Goal: Check status: Check status

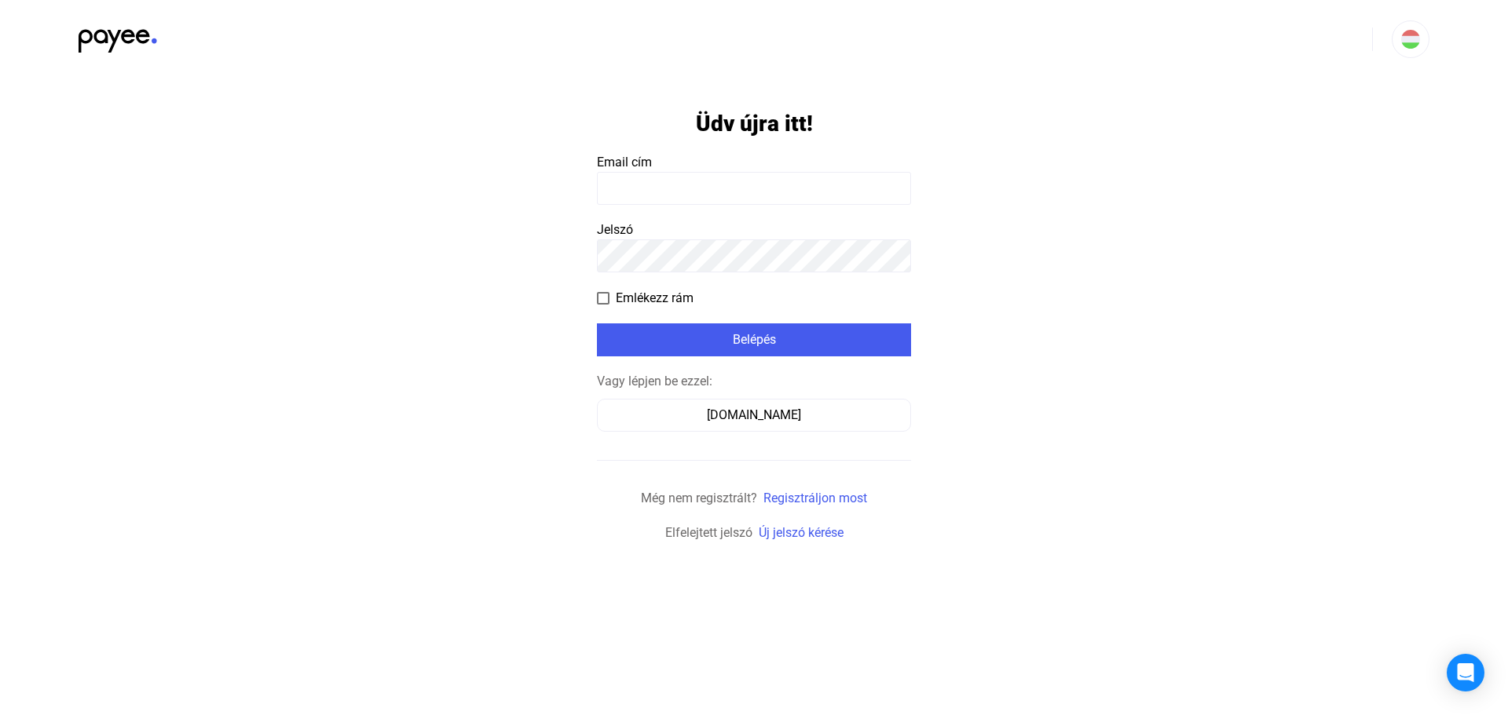
click at [668, 180] on input at bounding box center [754, 188] width 314 height 33
click at [679, 188] on input at bounding box center [754, 188] width 314 height 33
click at [697, 273] on form "Üdv újra itt! Email cím Jelszó Emlékezz rám Belépés Vagy lépjen be ezzel: [DOMA…" at bounding box center [754, 311] width 314 height 464
type input "**********"
click at [758, 342] on div "Belépés" at bounding box center [754, 340] width 305 height 19
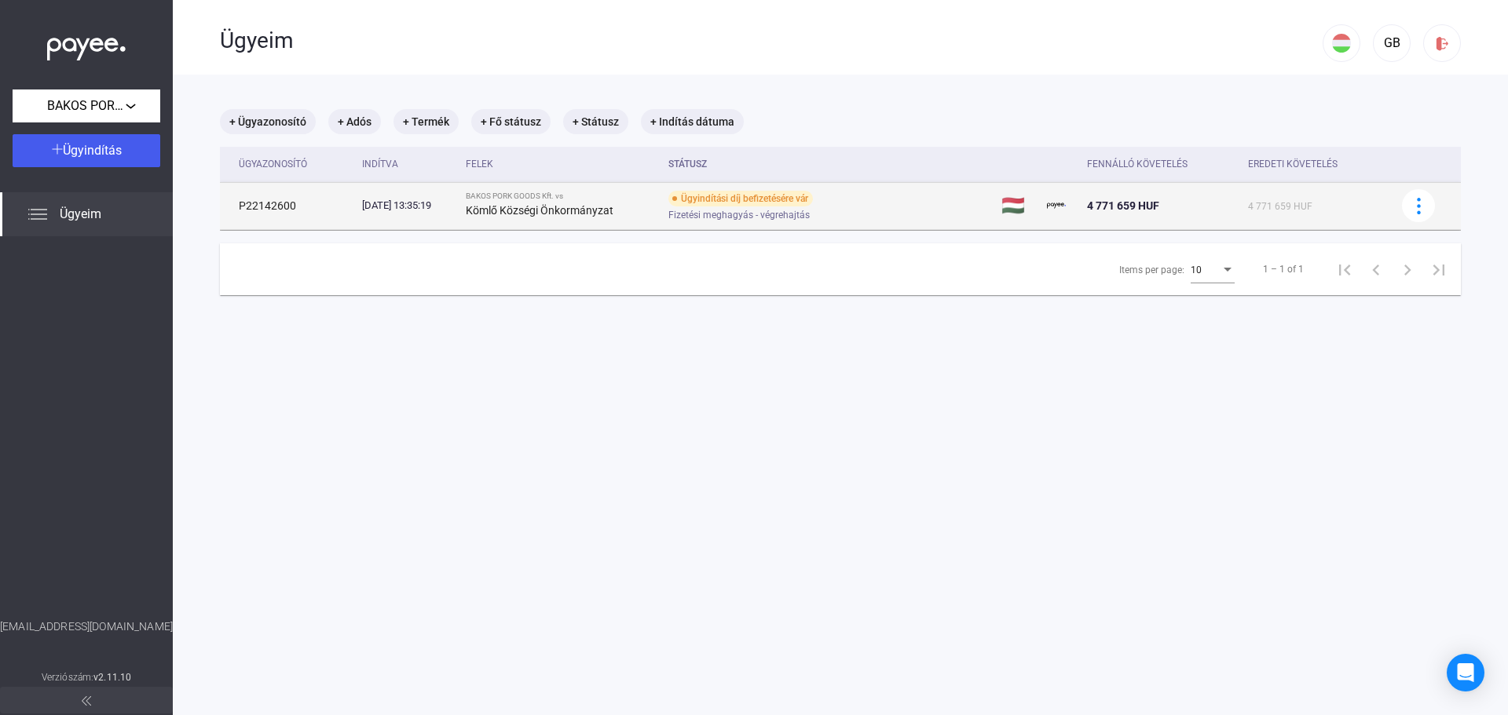
click at [840, 210] on div "Fizetési meghagyás - végrehajtás" at bounding box center [793, 216] width 251 height 12
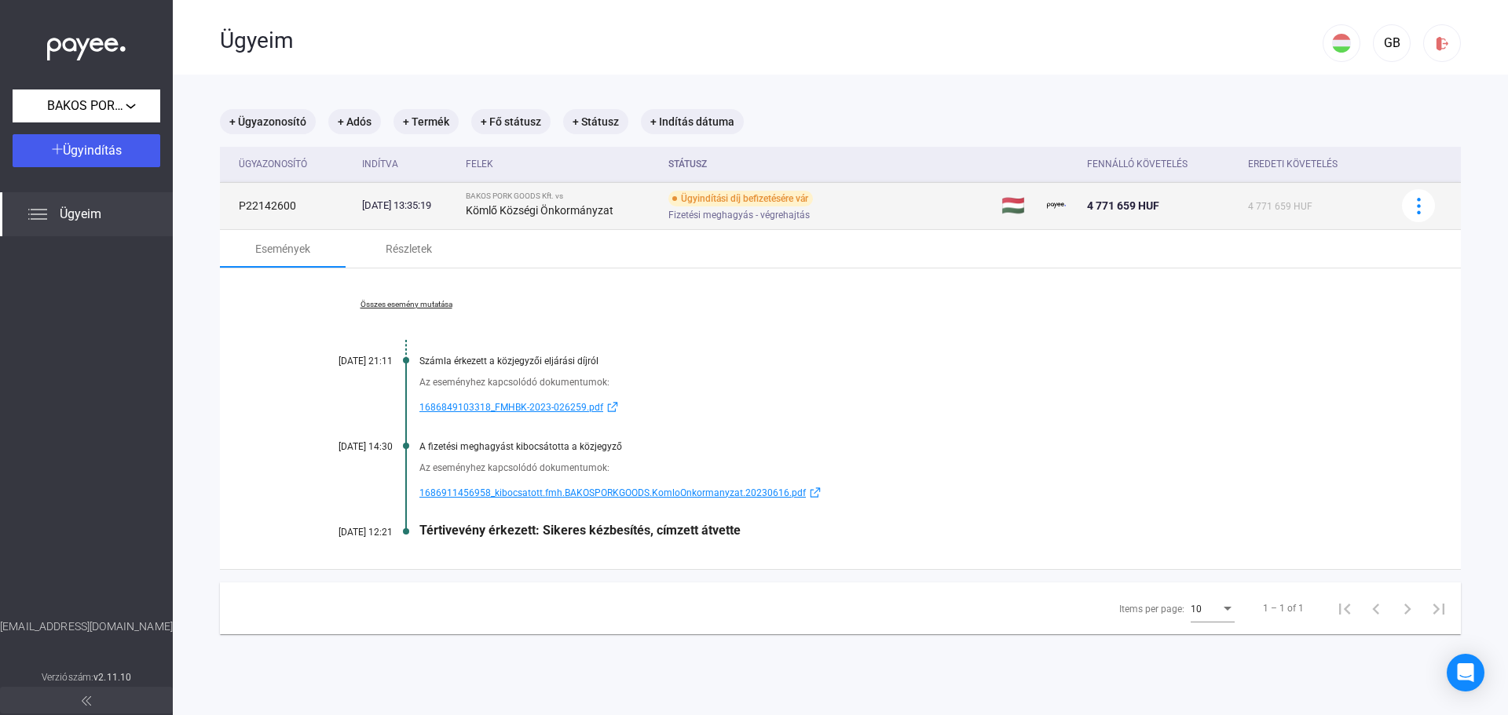
drag, startPoint x: 1240, startPoint y: 205, endPoint x: 1301, endPoint y: 199, distance: 61.5
click at [1301, 199] on td "4 771 659 HUF" at bounding box center [1315, 205] width 147 height 47
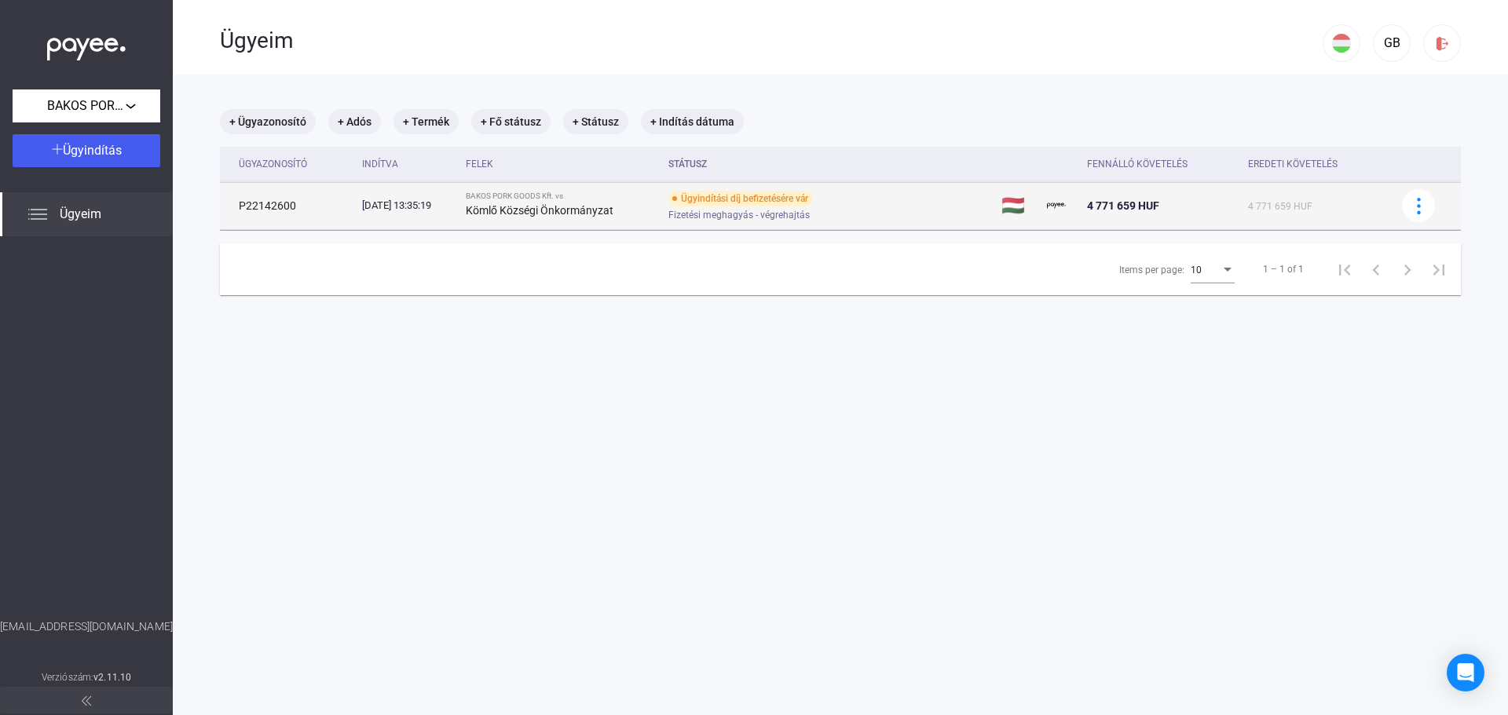
click at [1253, 207] on span "4 771 659 HUF" at bounding box center [1280, 206] width 64 height 11
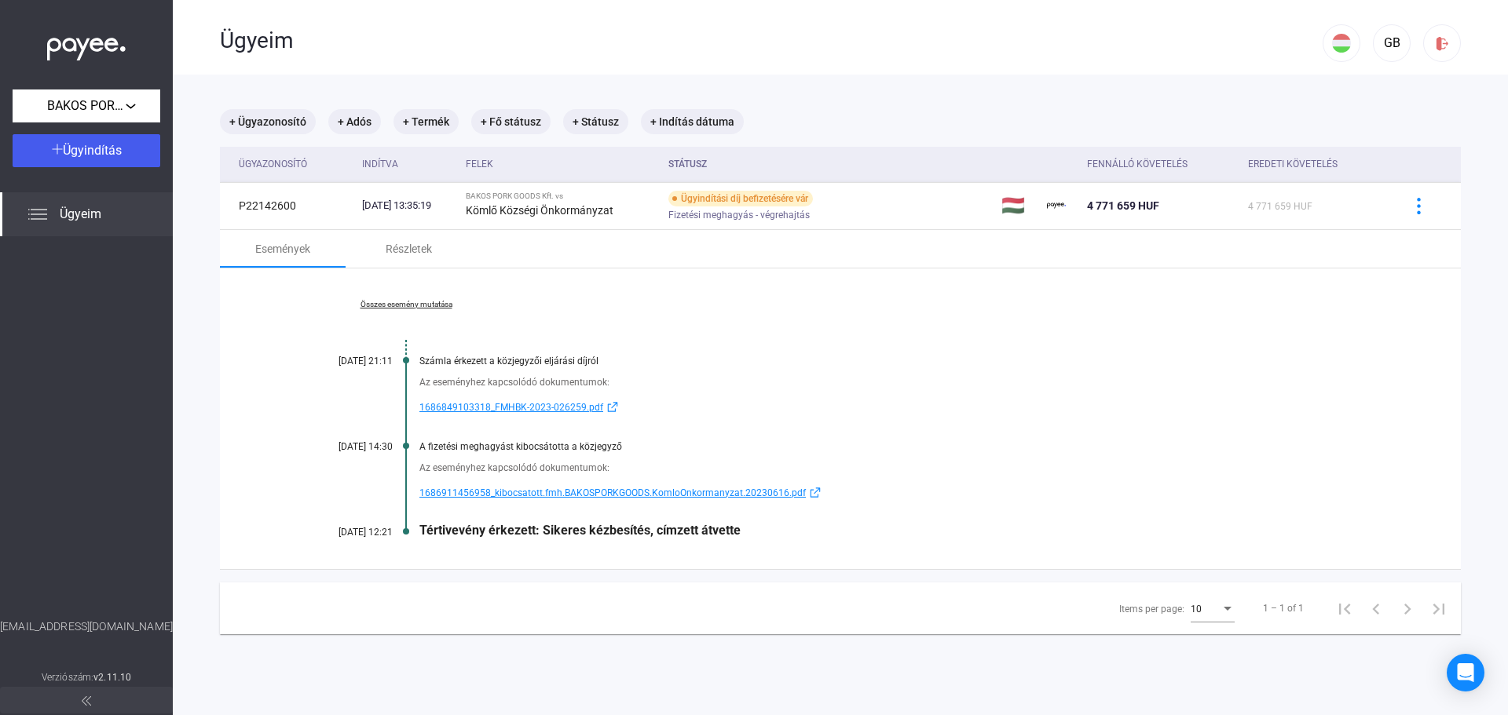
click at [526, 335] on div "Összes esemény mutatása [DATE] 21:11 Számla érkezett a közjegyzői eljárási díjr…" at bounding box center [840, 419] width 1241 height 301
drag, startPoint x: 470, startPoint y: 454, endPoint x: 576, endPoint y: 457, distance: 106.1
click at [576, 457] on div "Összes esemény mutatása [DATE] 21:11 Számla érkezett a közjegyzői eljárási díjr…" at bounding box center [840, 419] width 1241 height 301
click at [602, 461] on div "Az eseményhez kapcsolódó dokumentumok:" at bounding box center [900, 468] width 963 height 16
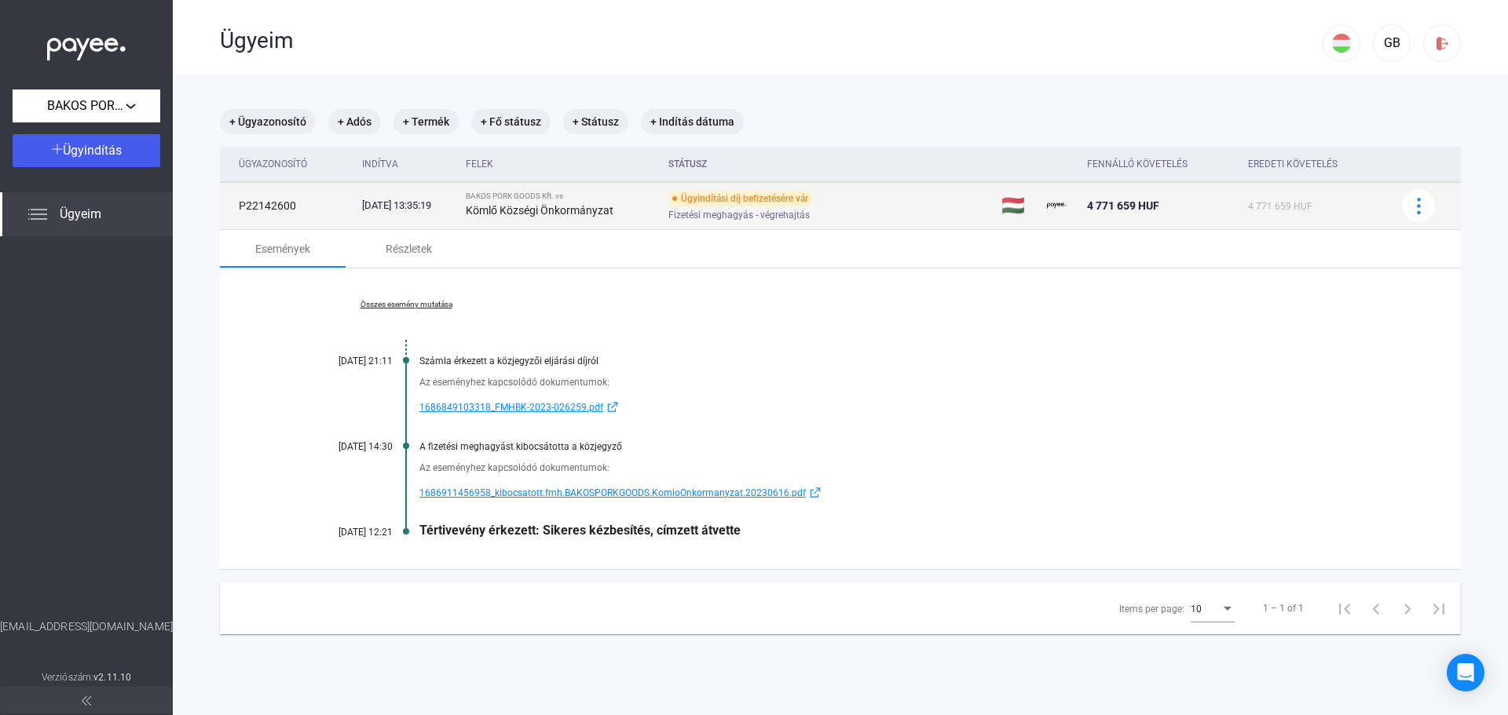
drag, startPoint x: 706, startPoint y: 193, endPoint x: 850, endPoint y: 196, distance: 144.5
click at [850, 196] on div "Ügyindítási díj befizetésére vár Fizetési meghagyás - végrehajtás" at bounding box center [793, 206] width 251 height 31
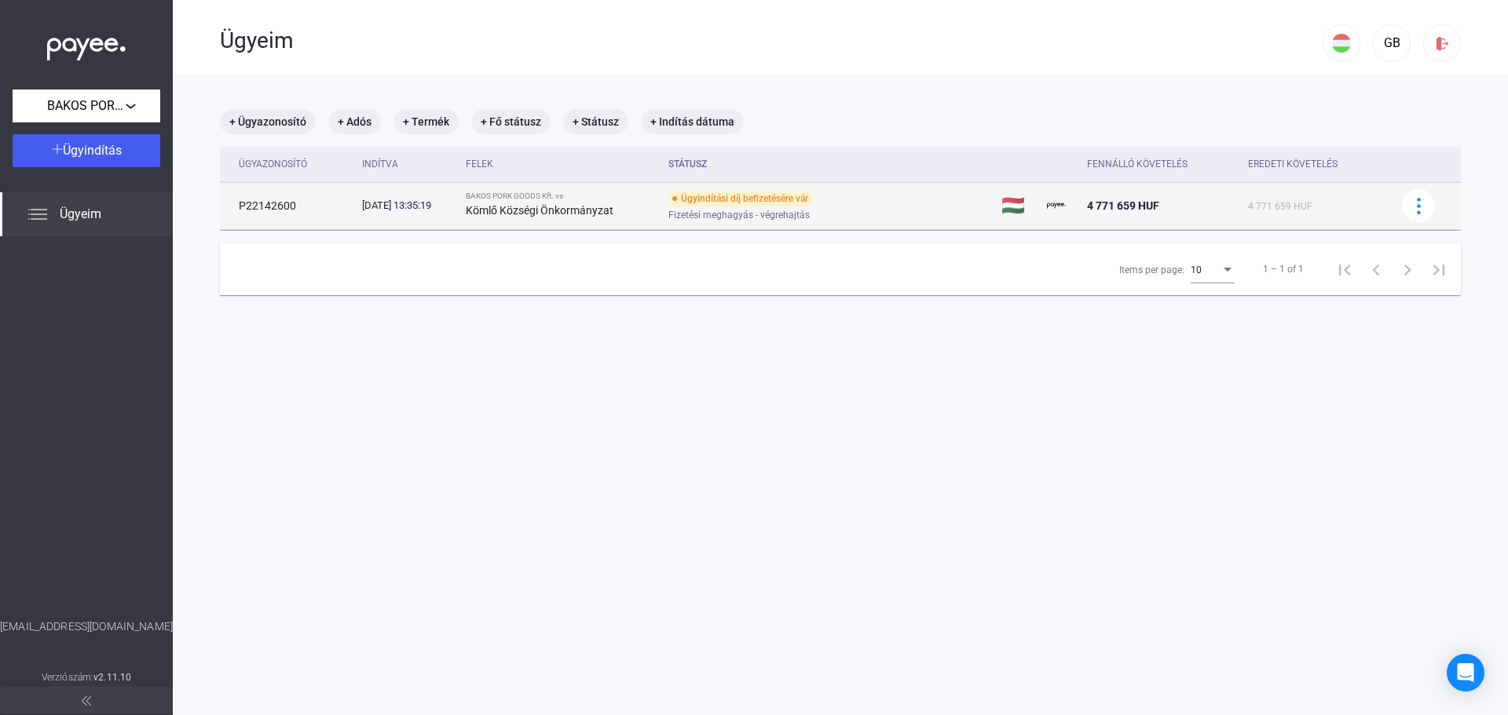
drag, startPoint x: 866, startPoint y: 210, endPoint x: 852, endPoint y: 210, distance: 14.2
click at [866, 210] on div "Fizetési meghagyás - végrehajtás" at bounding box center [793, 216] width 251 height 12
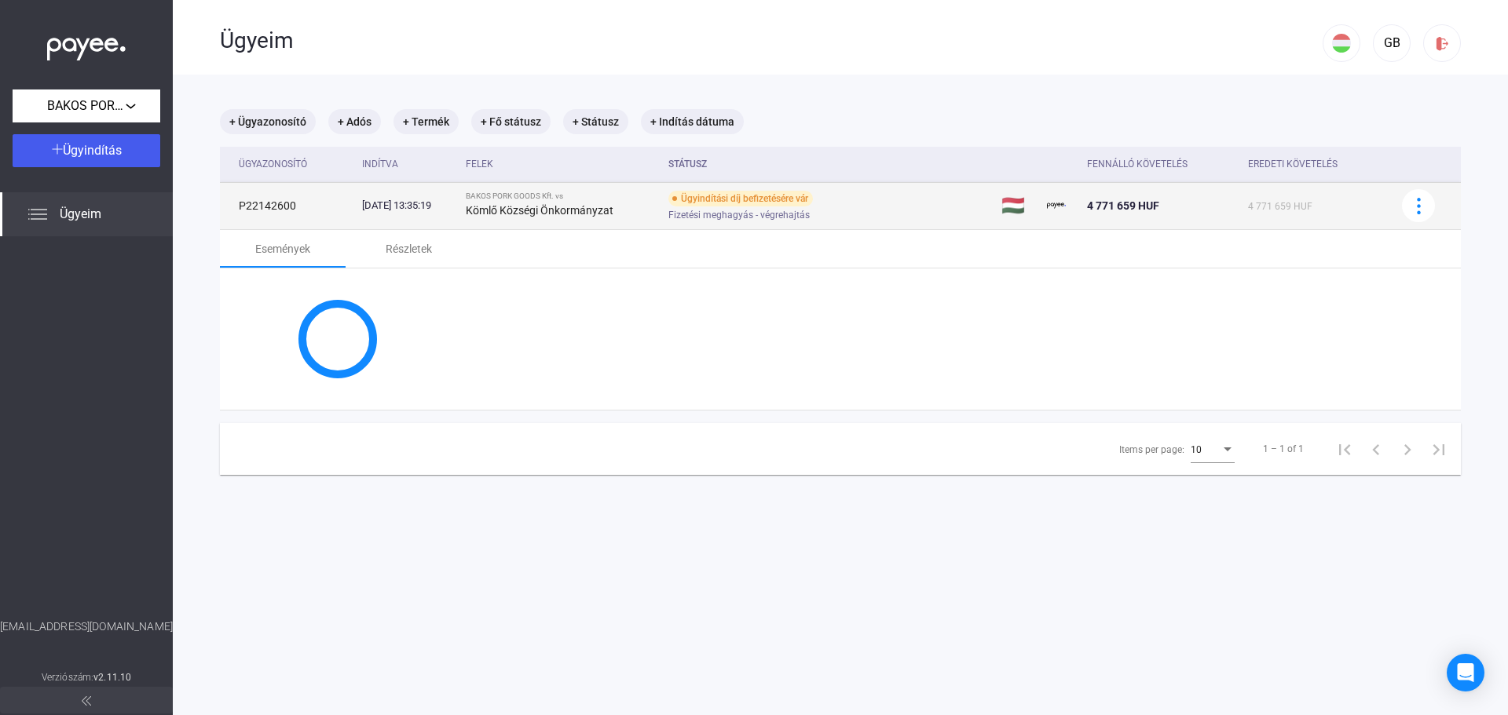
click at [887, 213] on div "Fizetési meghagyás - végrehajtás" at bounding box center [793, 216] width 251 height 12
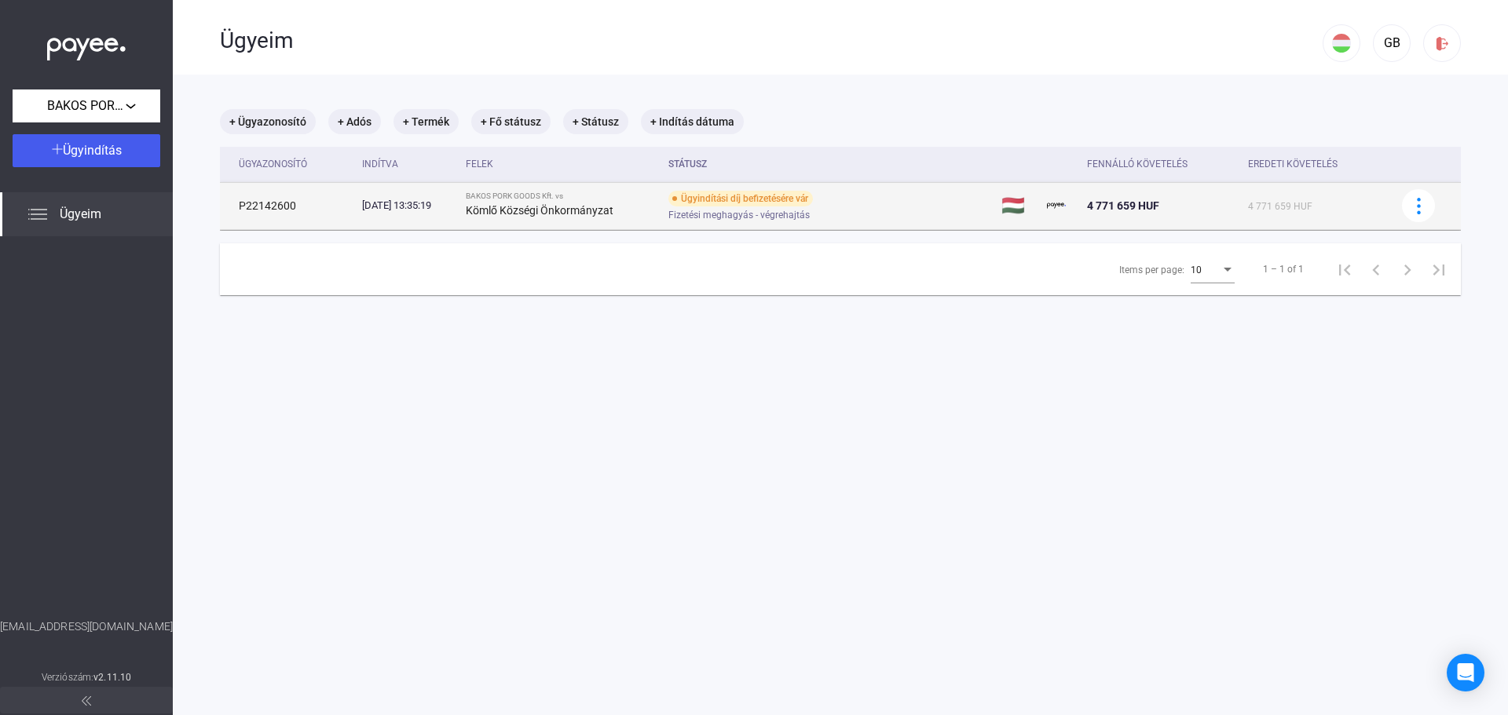
click at [813, 195] on div "Ügyindítási díj befizetésére vár" at bounding box center [740, 199] width 144 height 16
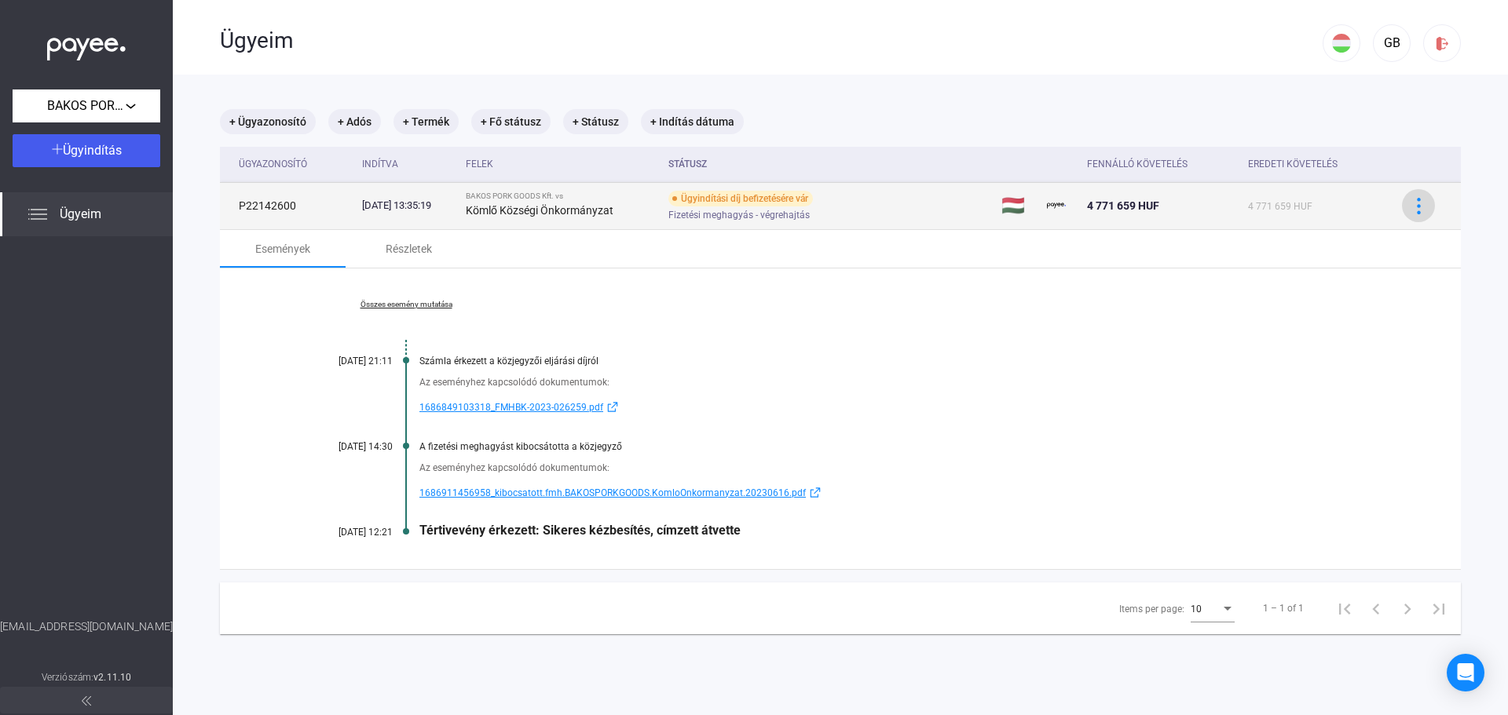
click at [1410, 204] on img at bounding box center [1418, 206] width 16 height 16
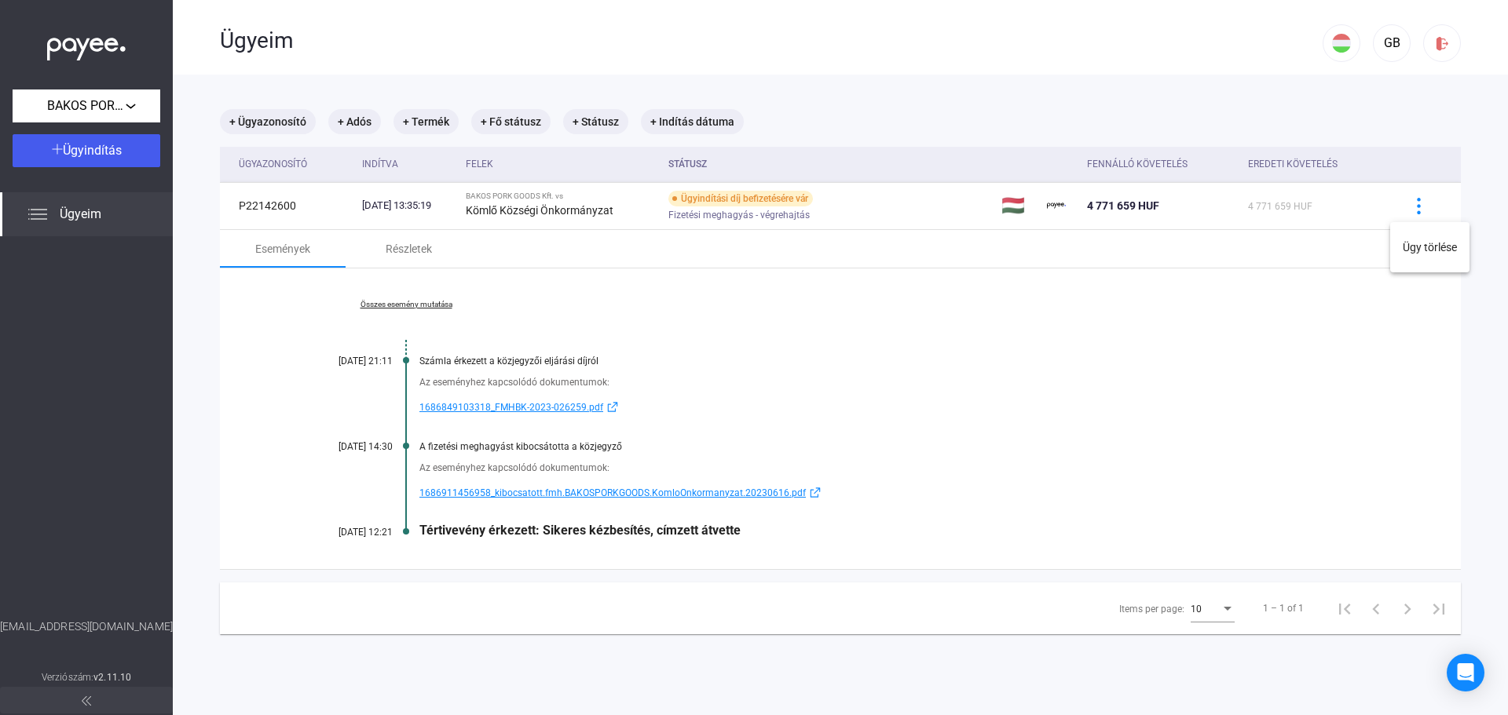
click at [1205, 232] on div at bounding box center [754, 357] width 1508 height 715
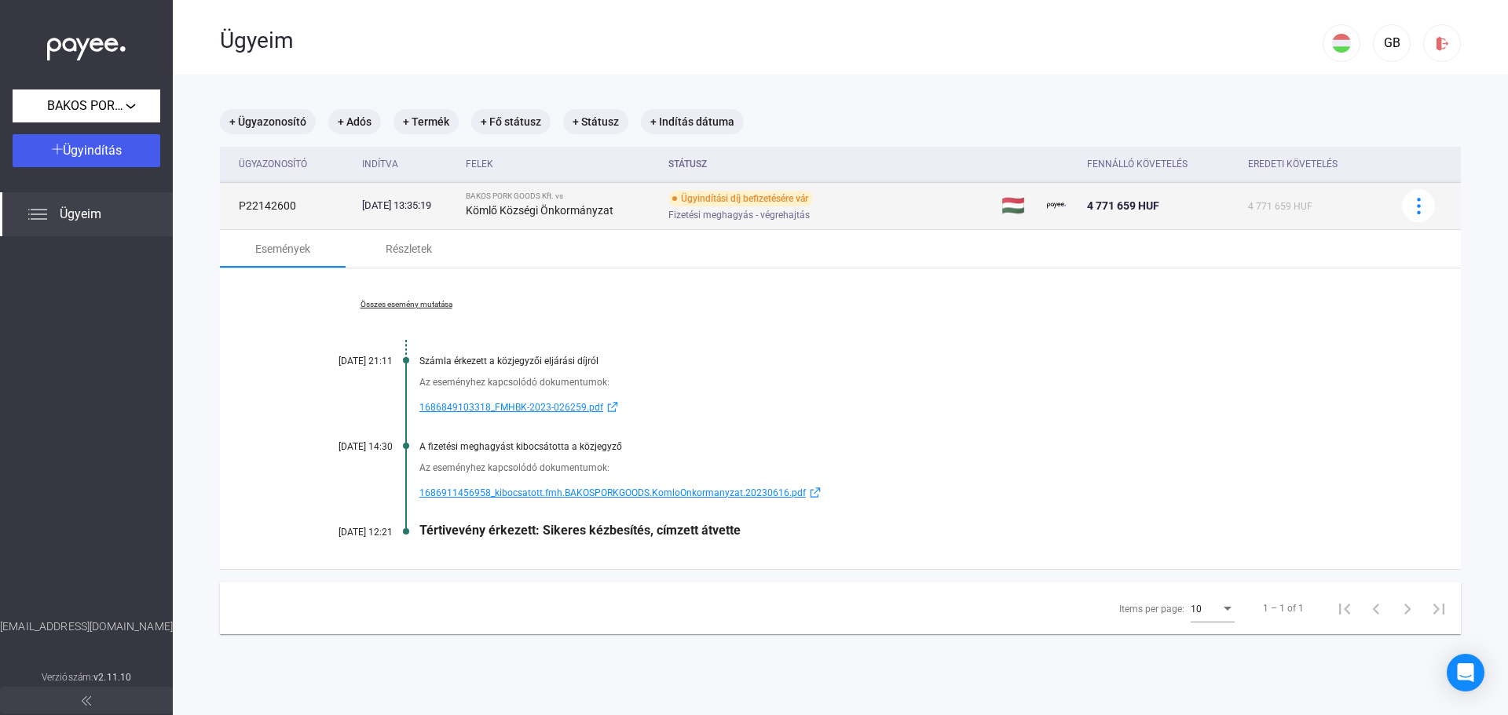
click at [320, 208] on td "P22142600" at bounding box center [288, 205] width 136 height 47
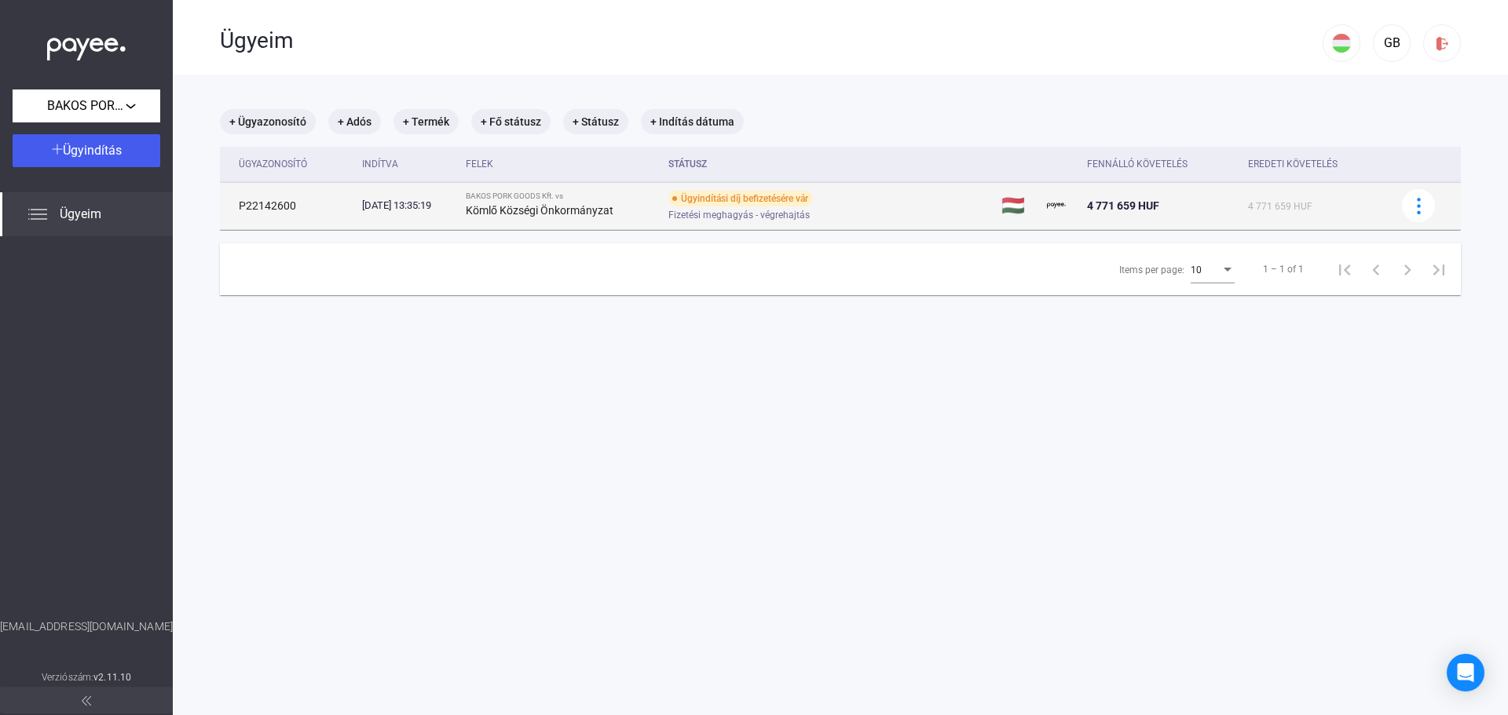
click at [320, 208] on td "P22142600" at bounding box center [288, 205] width 136 height 47
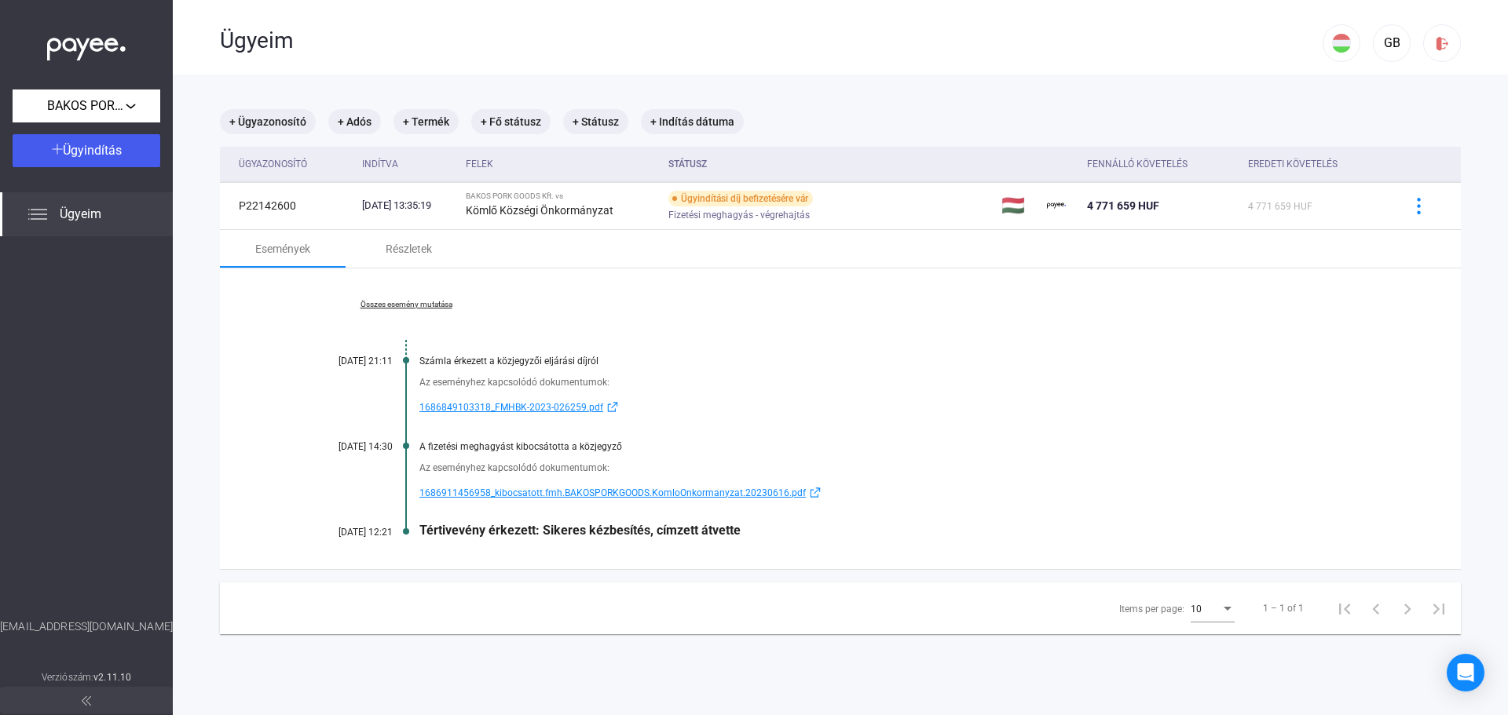
click at [63, 220] on span "Ügyeim" at bounding box center [81, 214] width 42 height 19
click at [42, 218] on img at bounding box center [37, 214] width 19 height 19
click at [1173, 162] on div "Fennálló követelés" at bounding box center [1137, 164] width 101 height 19
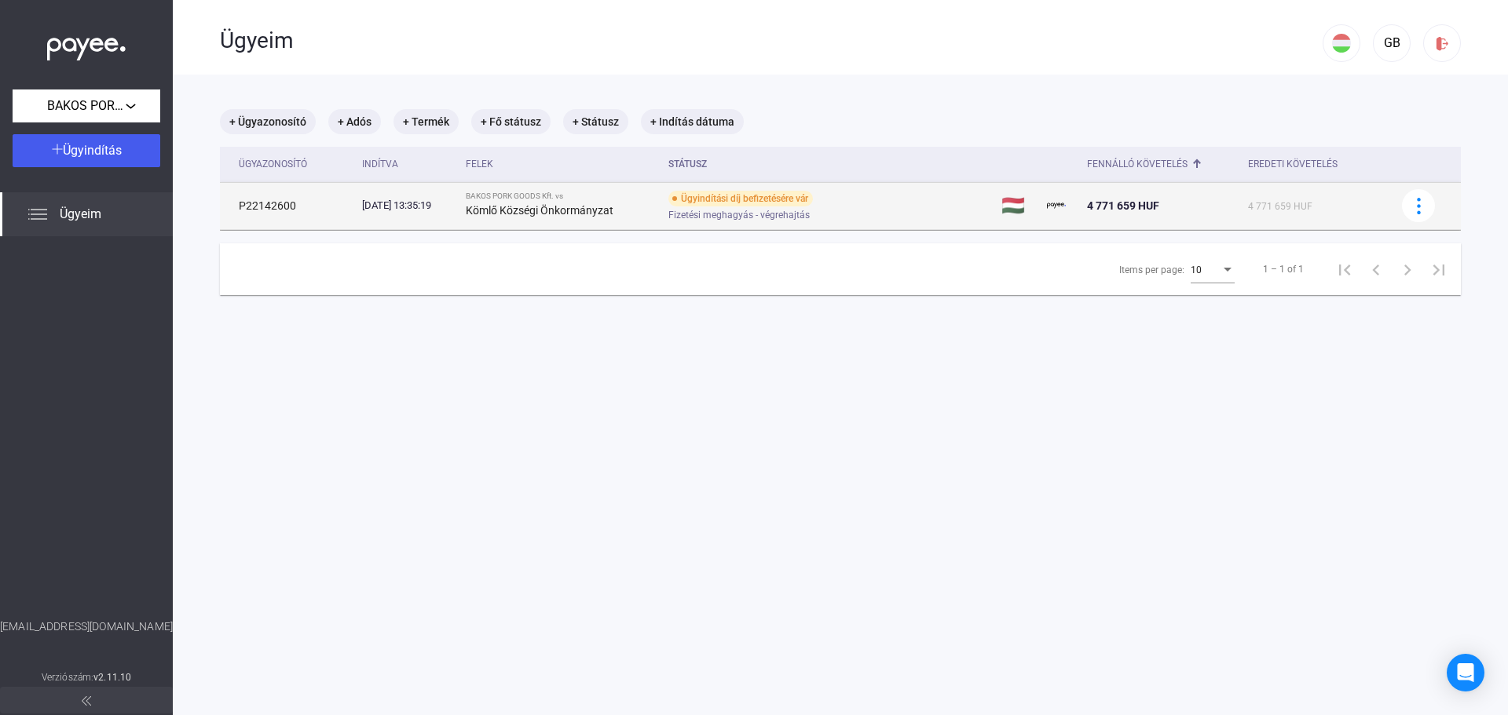
click at [1291, 201] on span "4 771 659 HUF" at bounding box center [1280, 206] width 64 height 11
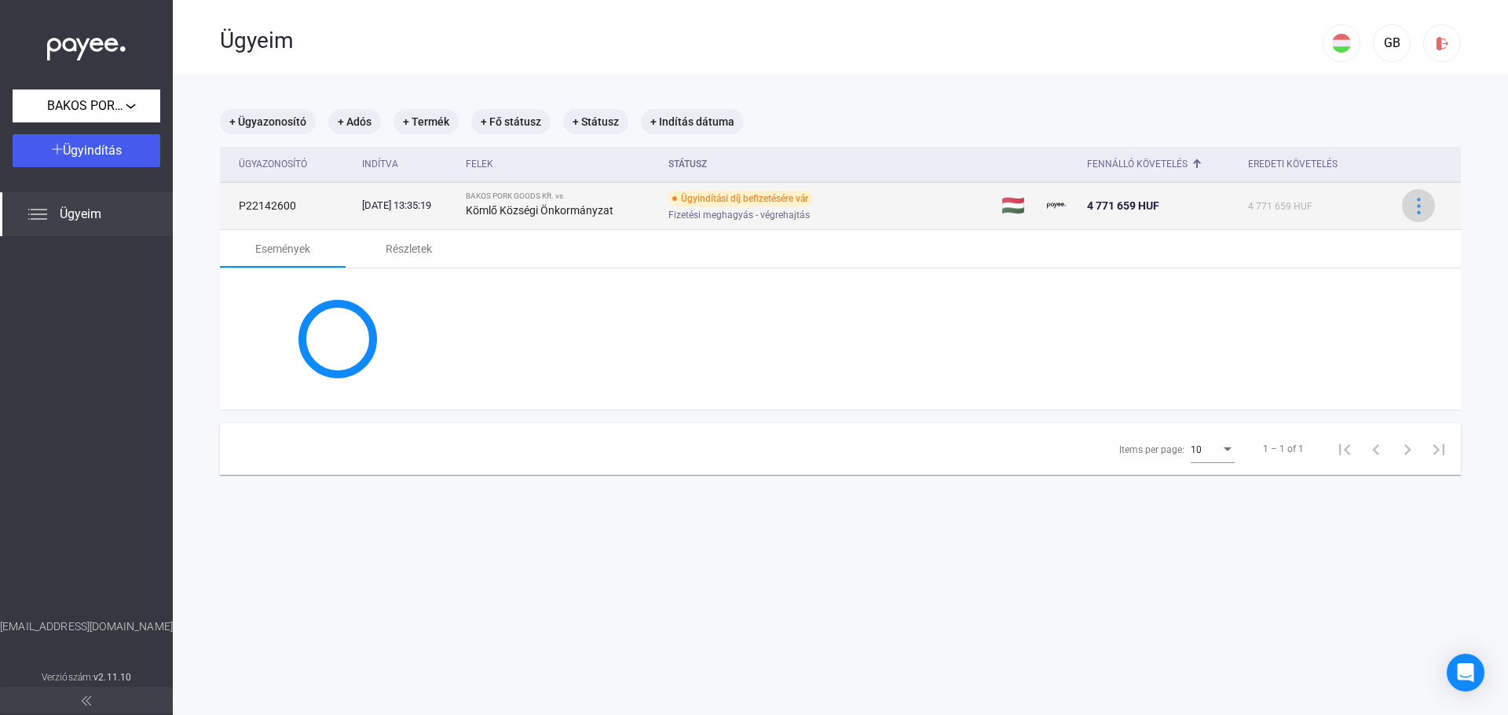
click at [1410, 203] on img at bounding box center [1418, 206] width 16 height 16
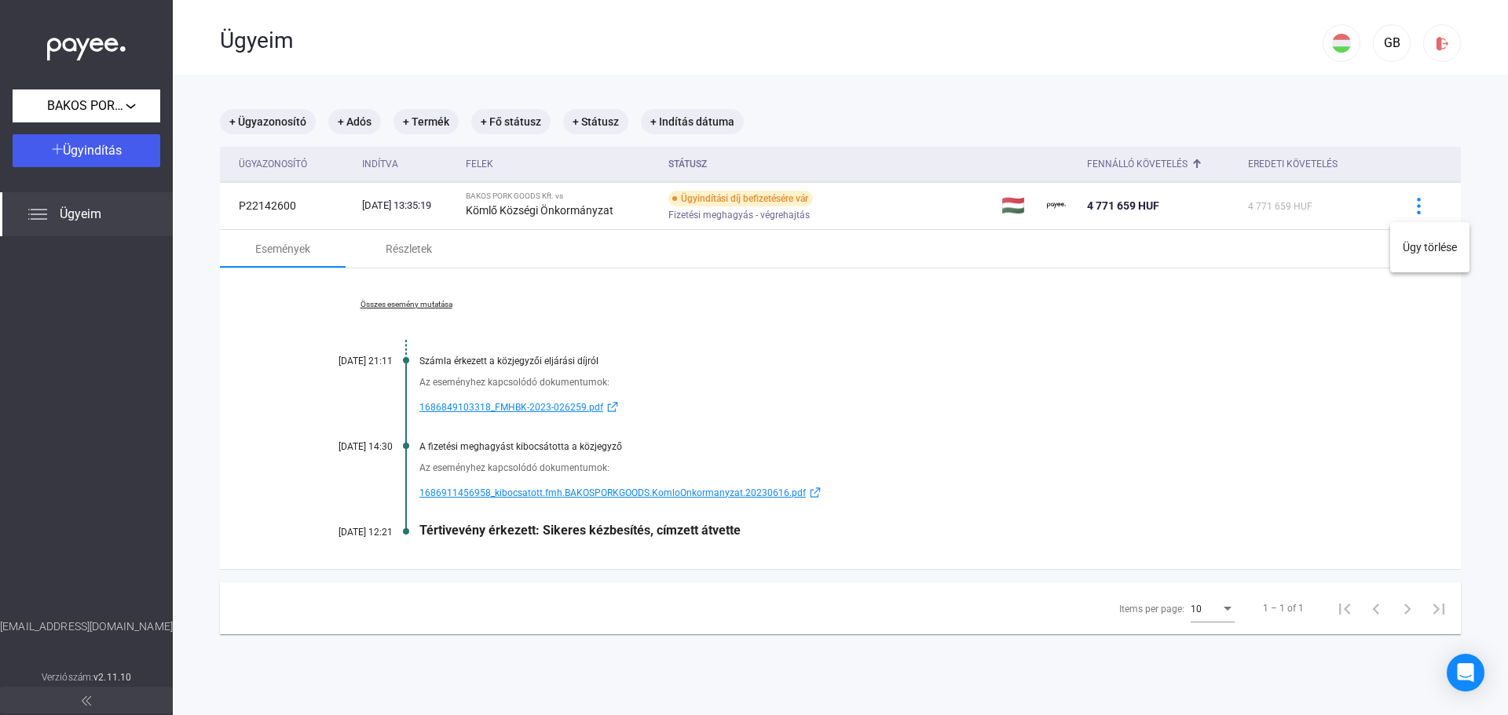
click at [1177, 308] on div at bounding box center [754, 357] width 1508 height 715
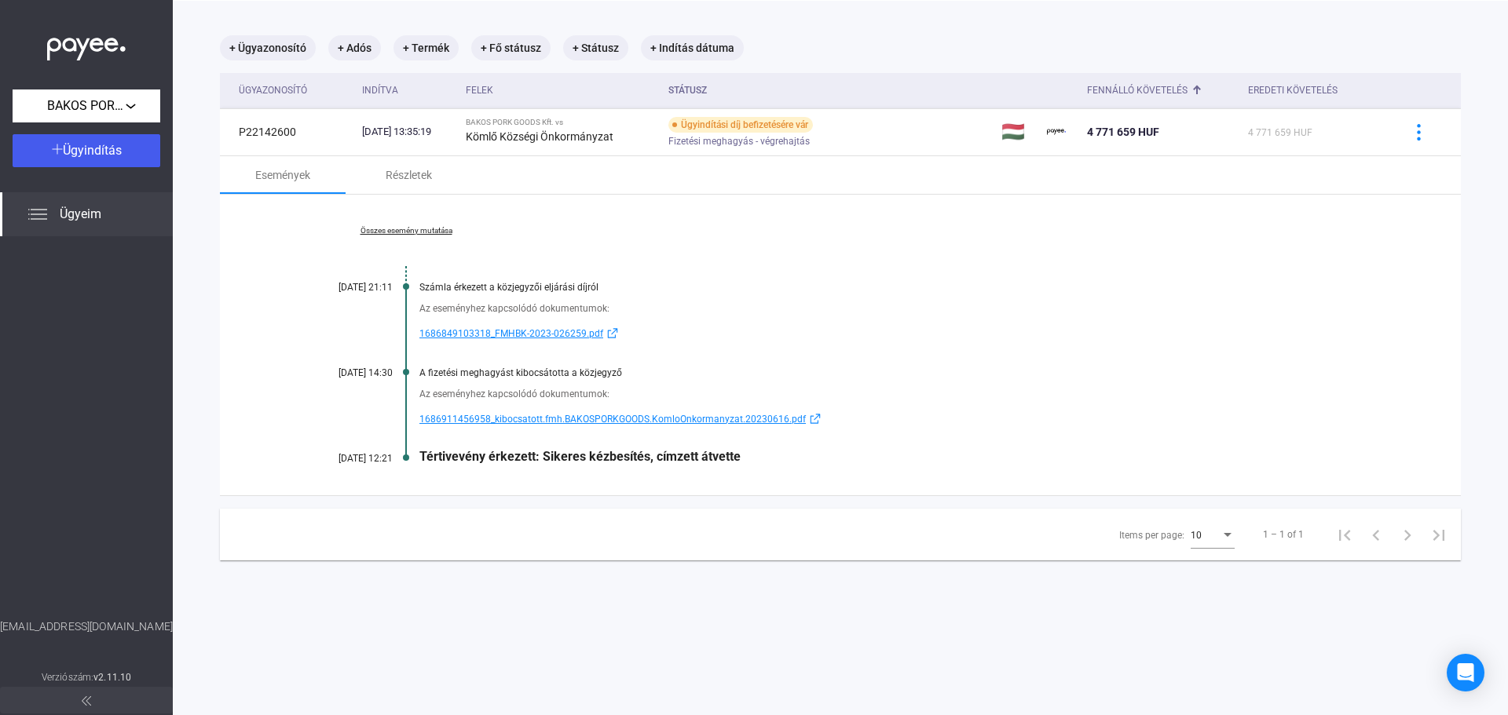
scroll to position [75, 0]
